Goal: Task Accomplishment & Management: Manage account settings

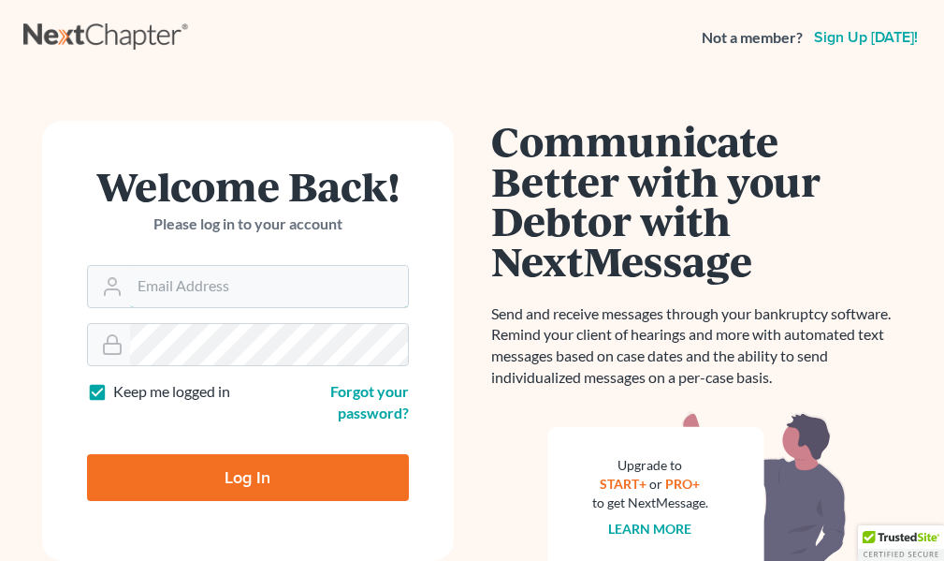
type input "[EMAIL_ADDRESS][DOMAIN_NAME]"
click at [113, 391] on label "Keep me logged in" at bounding box center [171, 392] width 117 height 22
click at [121, 391] on input "Keep me logged in" at bounding box center [127, 387] width 12 height 12
checkbox input "false"
click at [243, 475] on input "Log In" at bounding box center [248, 477] width 322 height 47
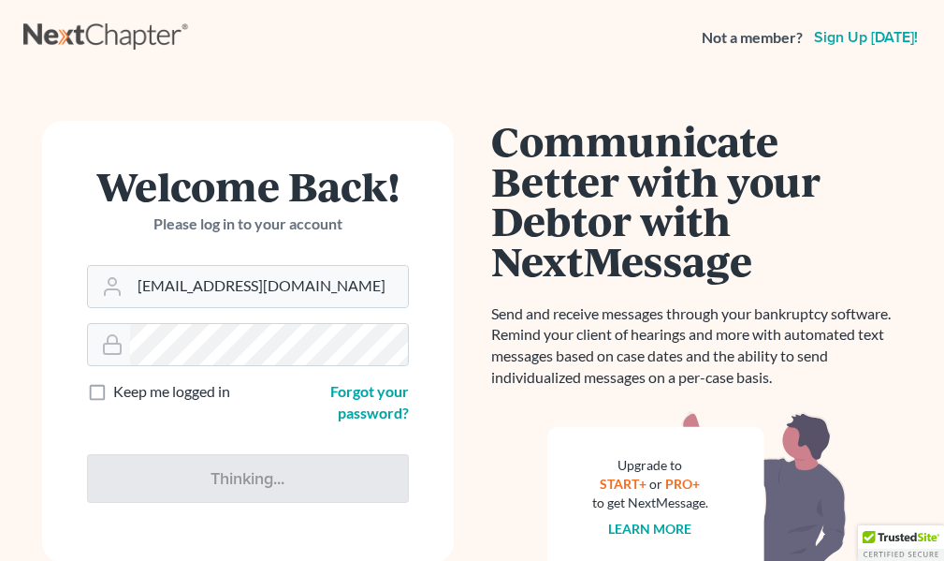
type input "Thinking..."
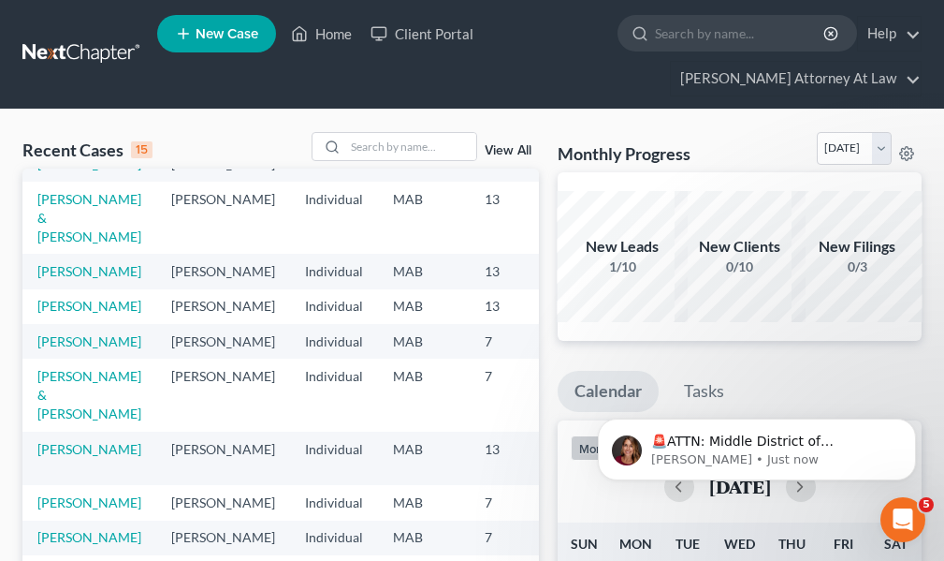
scroll to position [94, 0]
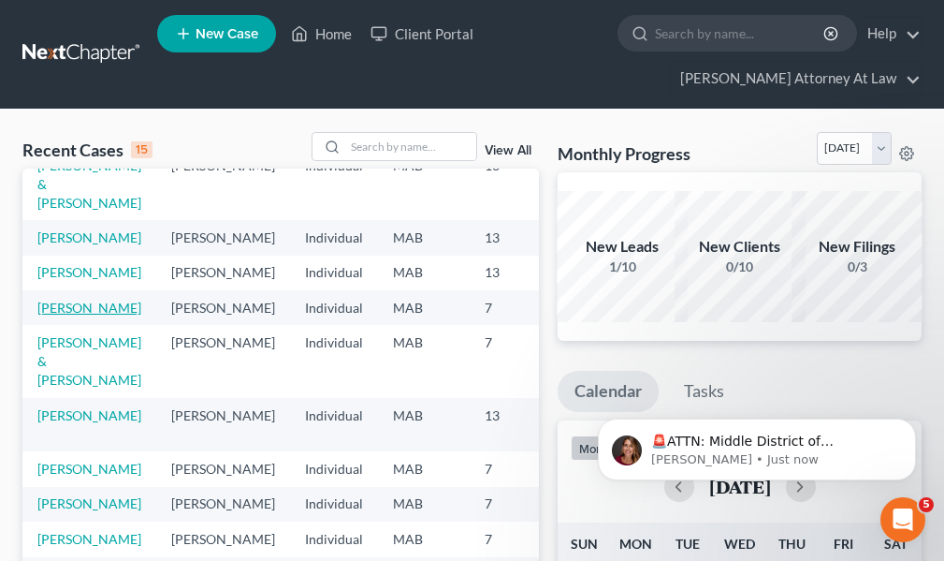
click at [67, 315] on link "[PERSON_NAME]" at bounding box center [89, 308] width 104 height 16
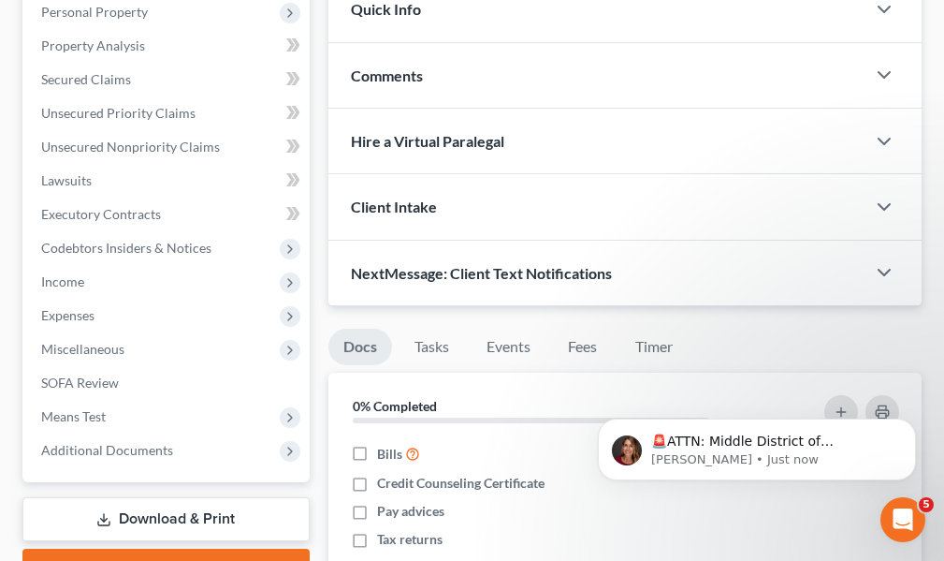
scroll to position [374, 0]
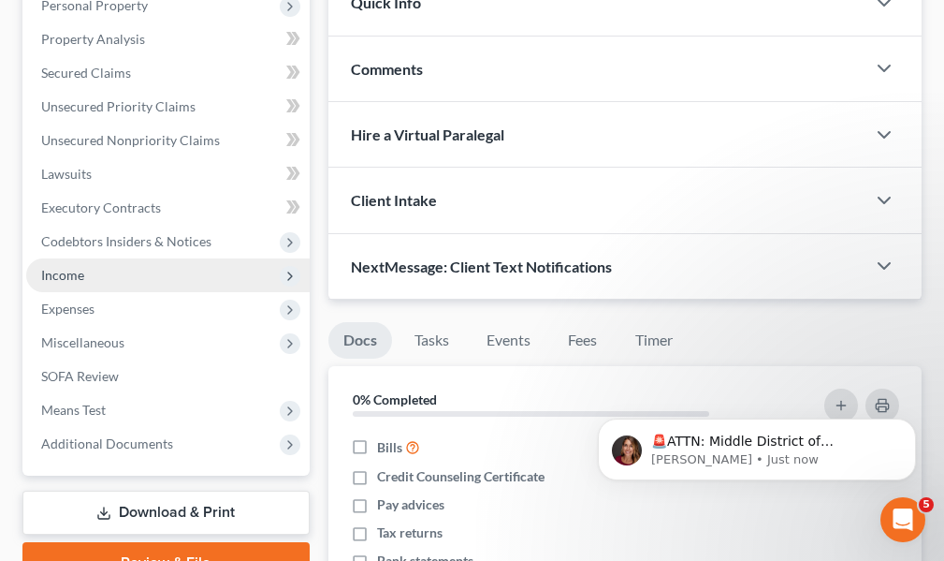
click at [67, 272] on span "Income" at bounding box center [62, 275] width 43 height 16
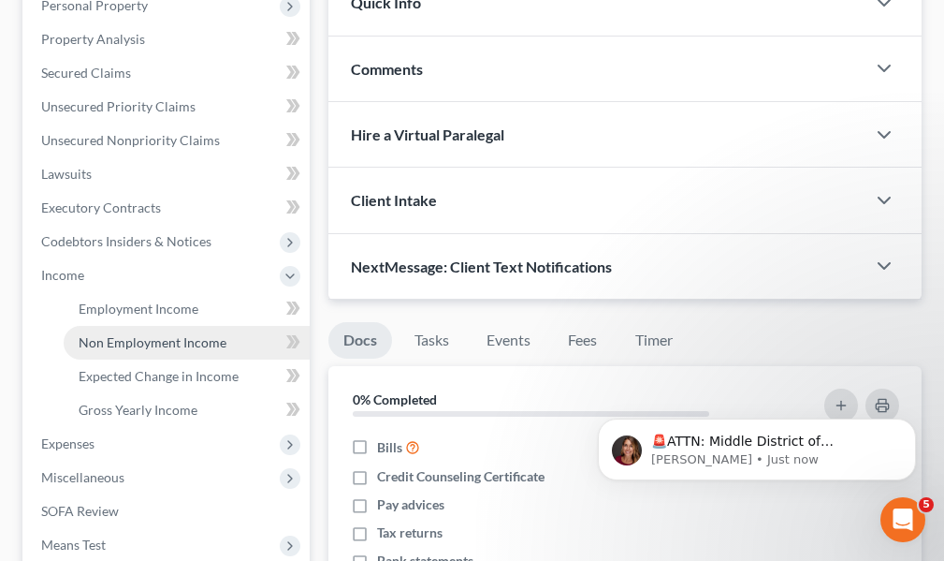
click at [171, 342] on span "Non Employment Income" at bounding box center [153, 342] width 148 height 16
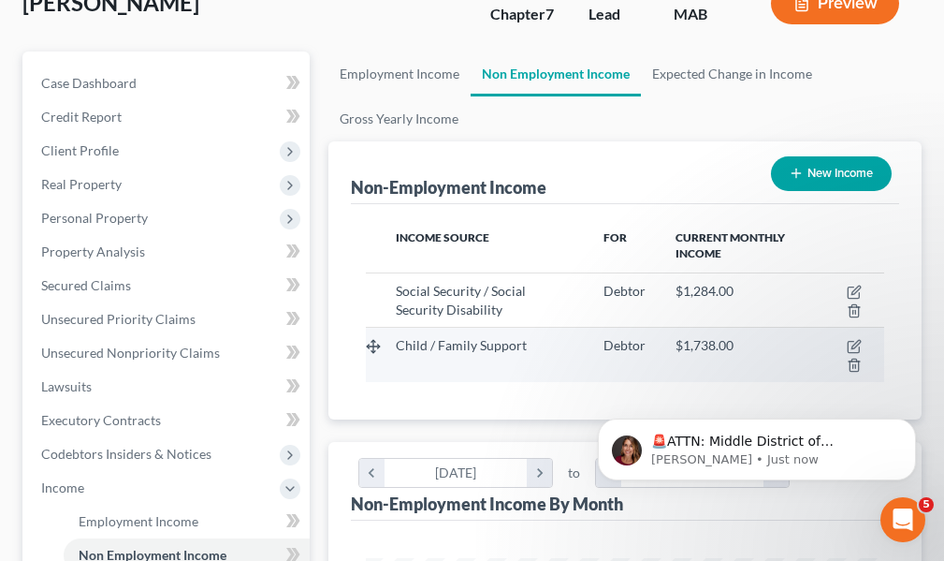
scroll to position [187, 0]
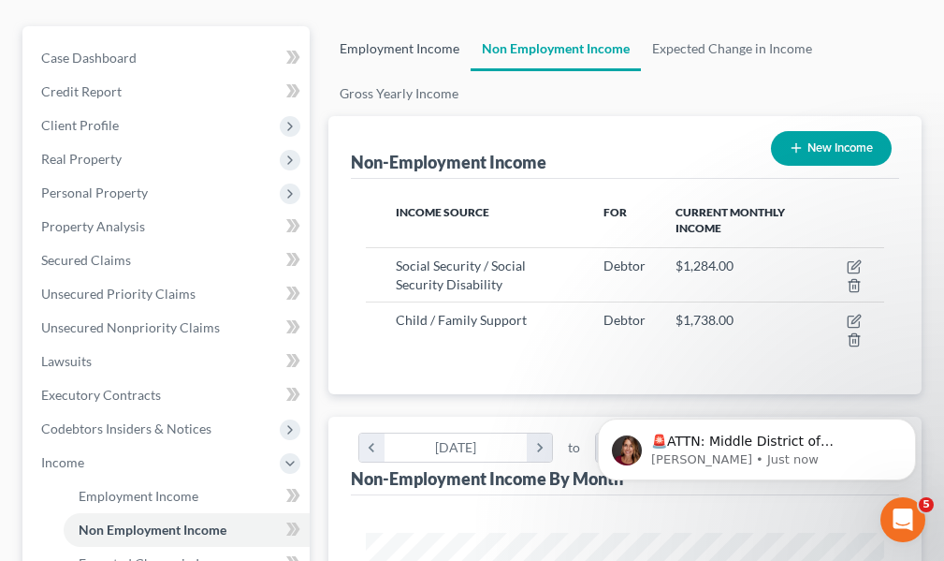
click at [368, 51] on link "Employment Income" at bounding box center [400, 48] width 142 height 45
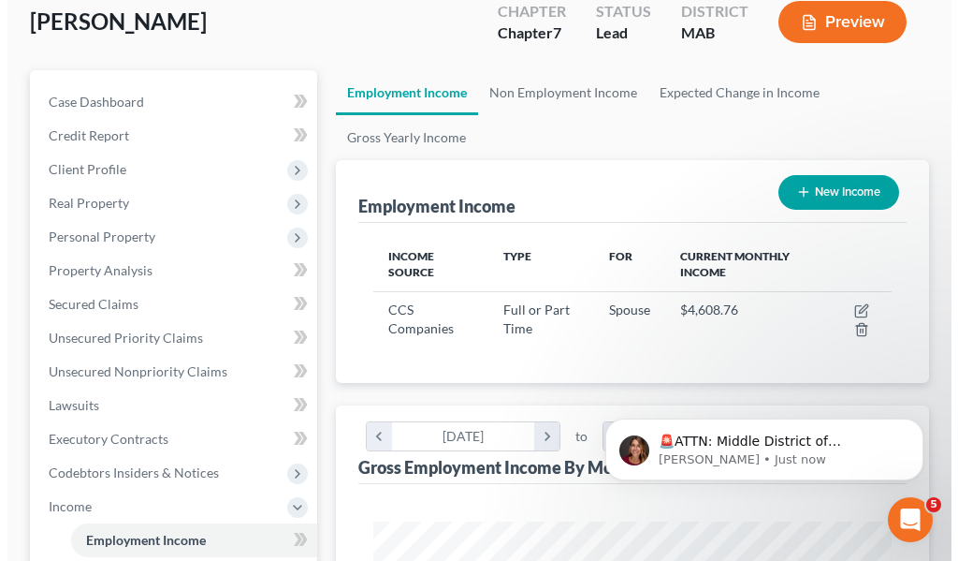
scroll to position [187, 0]
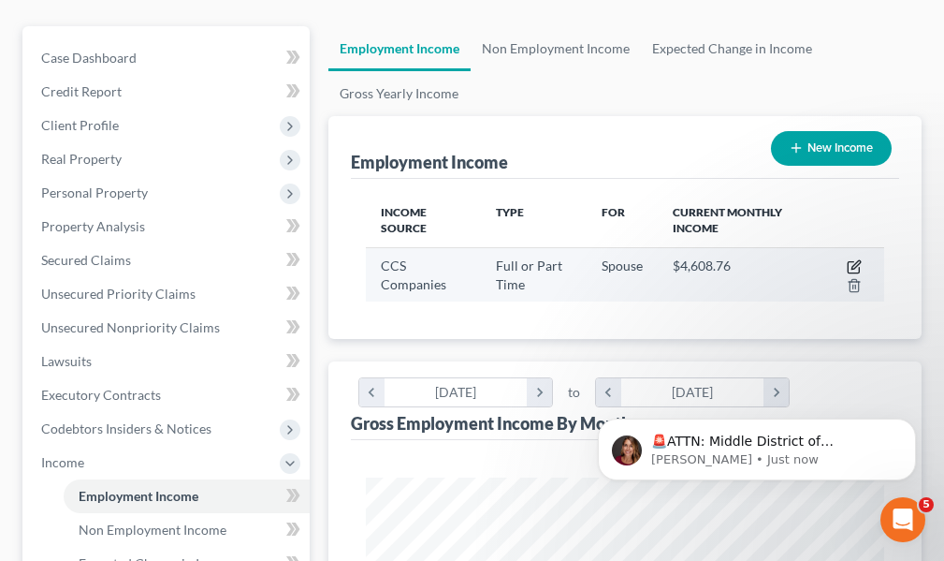
click at [854, 268] on icon "button" at bounding box center [854, 266] width 15 height 15
select select "0"
select select "22"
select select "2"
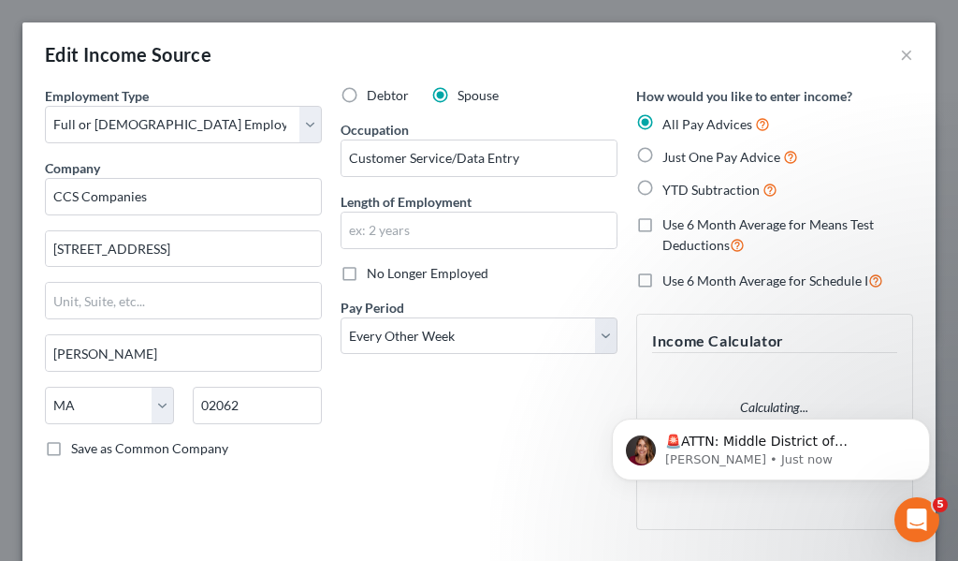
scroll to position [264, 565]
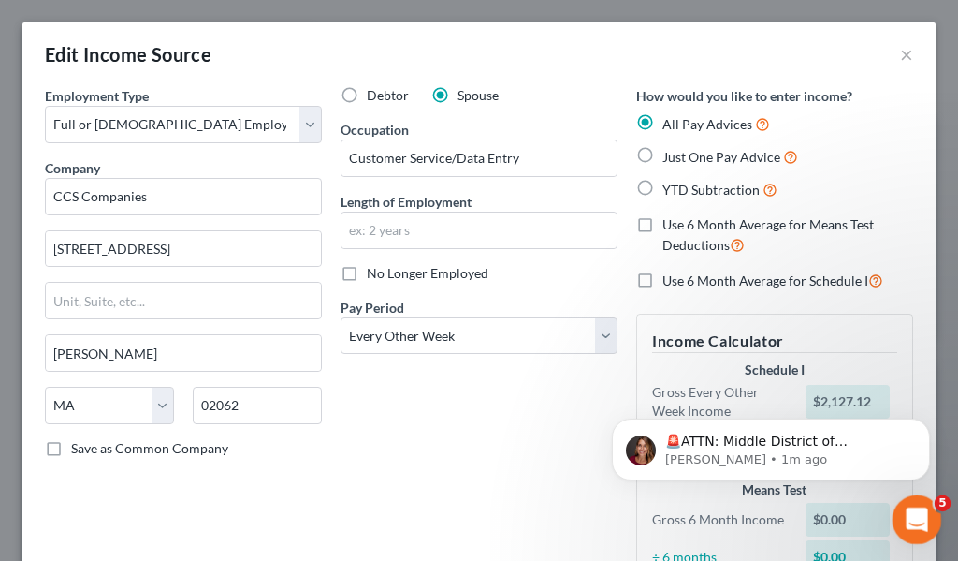
click at [911, 511] on icon "Open Intercom Messenger" at bounding box center [914, 517] width 31 height 31
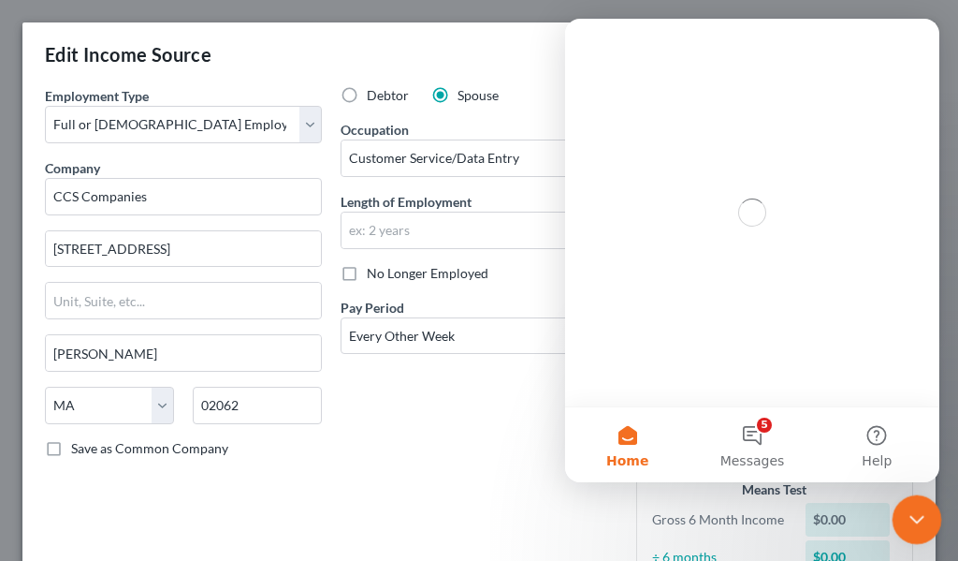
scroll to position [0, 0]
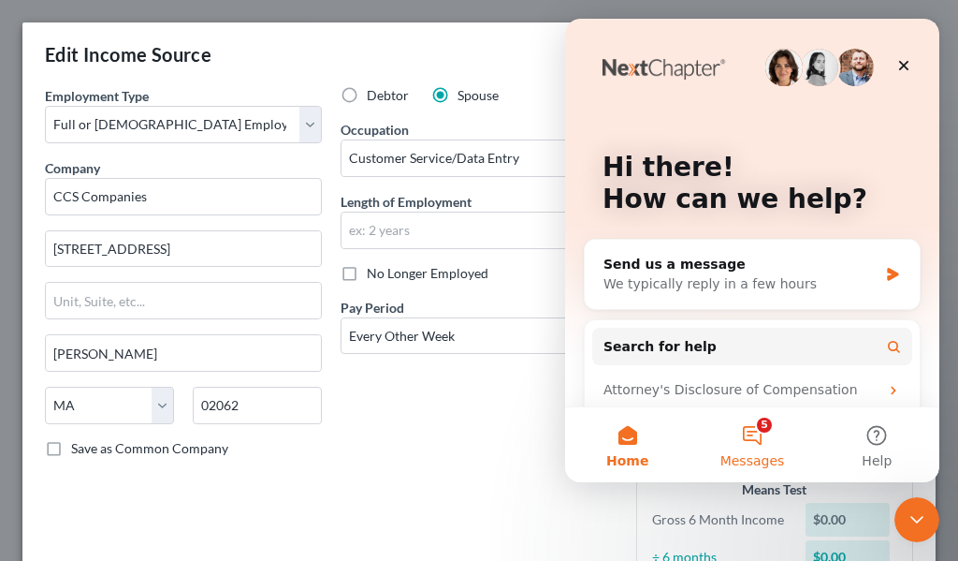
click at [767, 426] on button "5 Messages" at bounding box center [752, 444] width 124 height 75
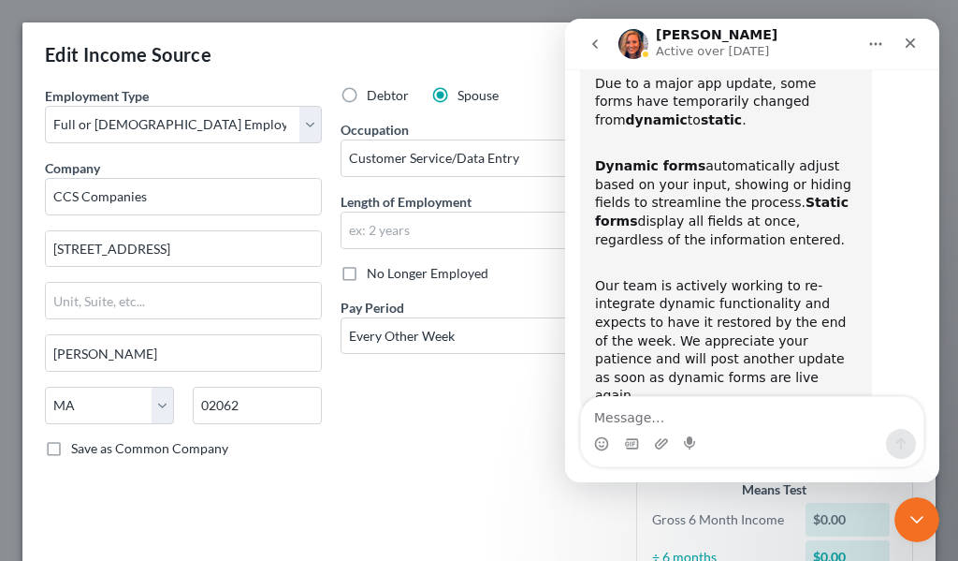
scroll to position [180, 0]
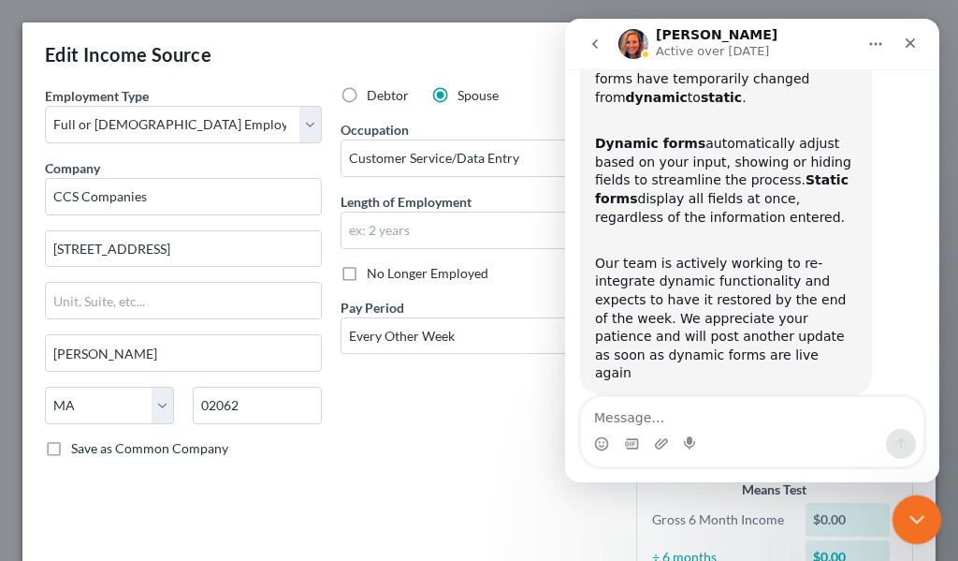
click at [915, 517] on icon "Close Intercom Messenger" at bounding box center [914, 516] width 22 height 22
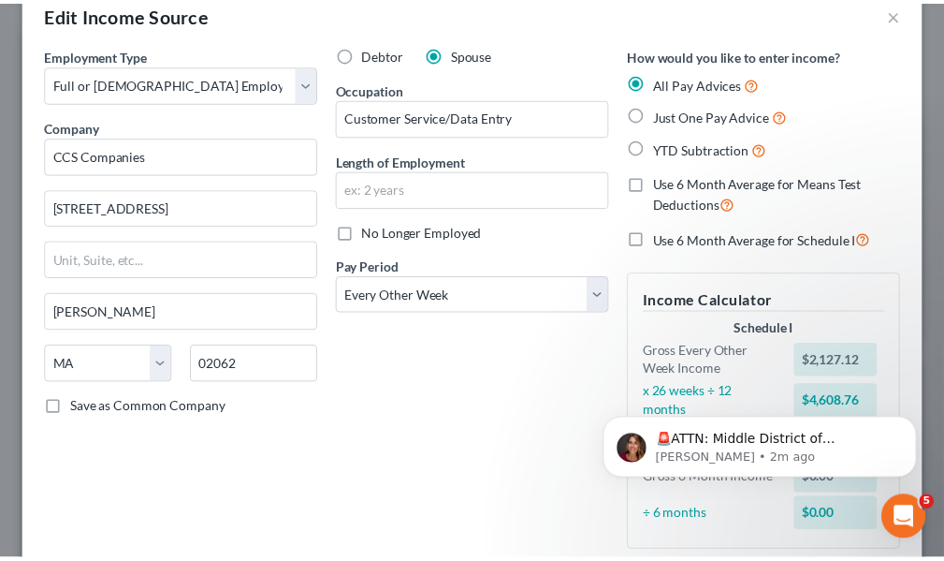
scroll to position [0, 0]
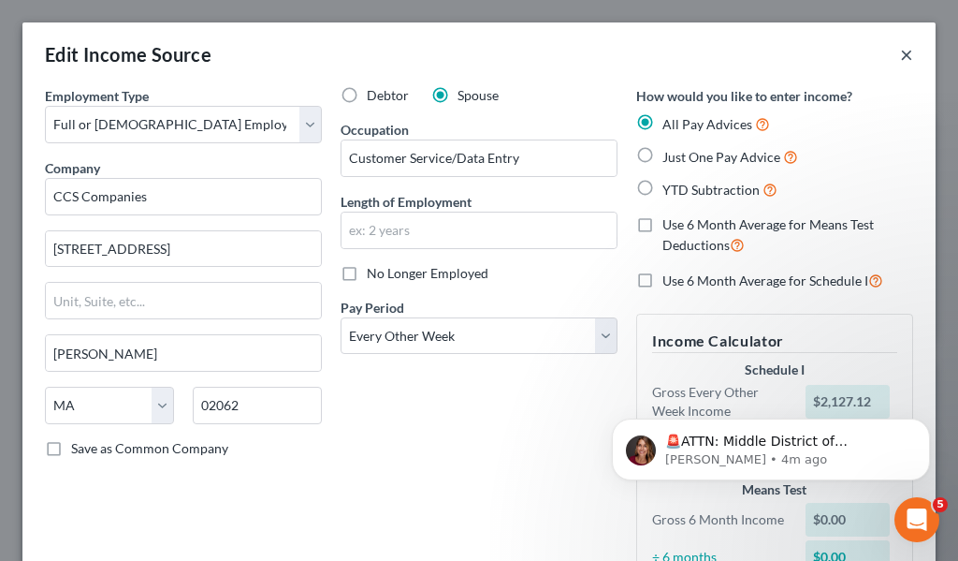
click at [900, 52] on button "×" at bounding box center [906, 54] width 13 height 22
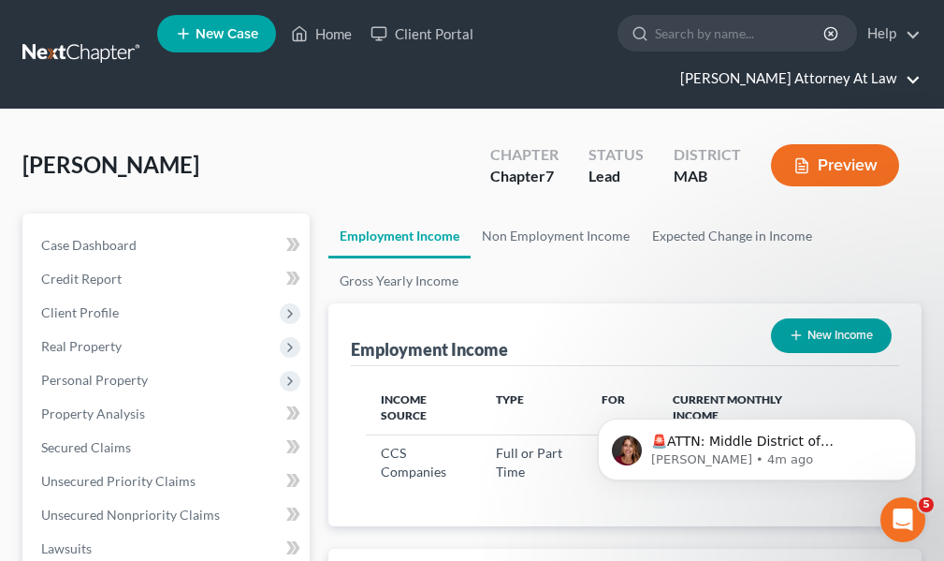
click at [916, 78] on link "Elaine M. Benkoski Attorney At Law" at bounding box center [796, 79] width 250 height 34
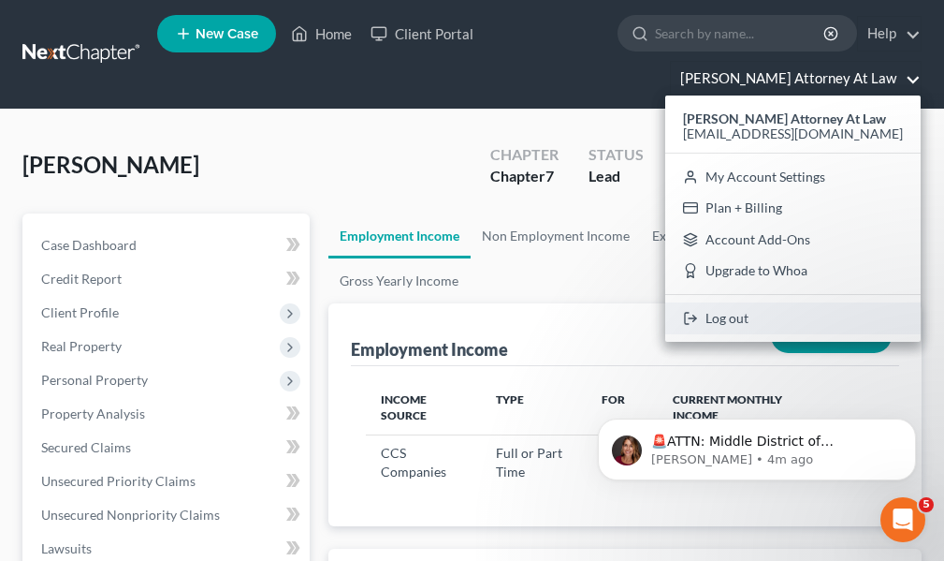
click at [749, 319] on link "Log out" at bounding box center [793, 318] width 256 height 32
